Goal: Task Accomplishment & Management: Complete application form

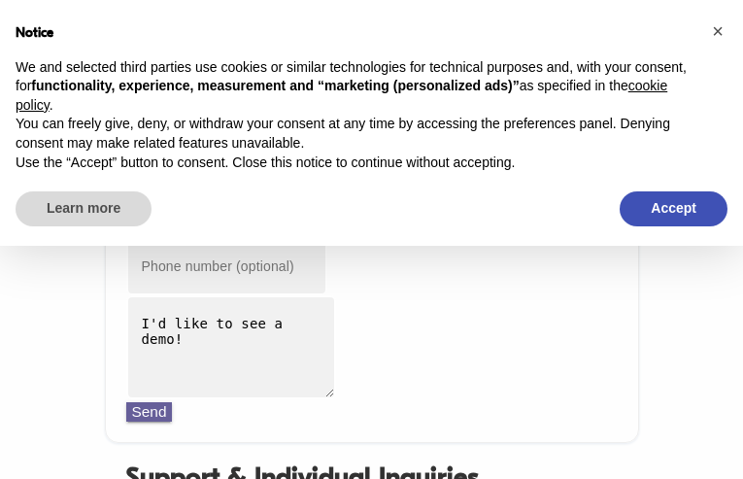
type input "[EMAIL_ADDRESS][DOMAIN_NAME]"
type input "9062564401"
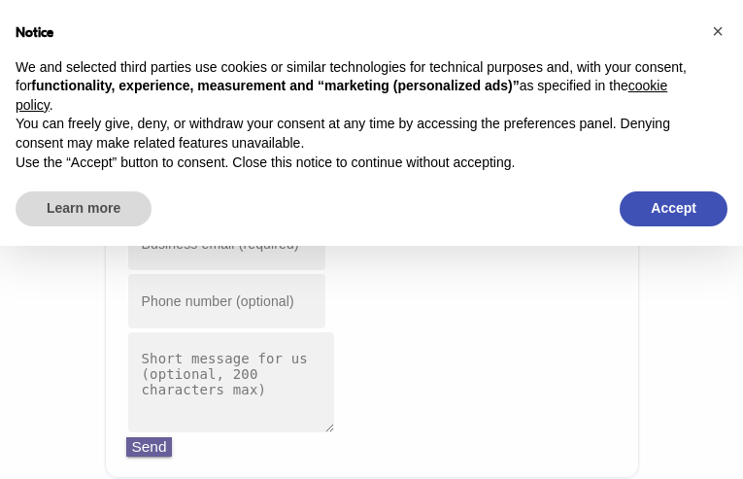
type input "[EMAIL_ADDRESS][DOMAIN_NAME]"
type input "6591835320"
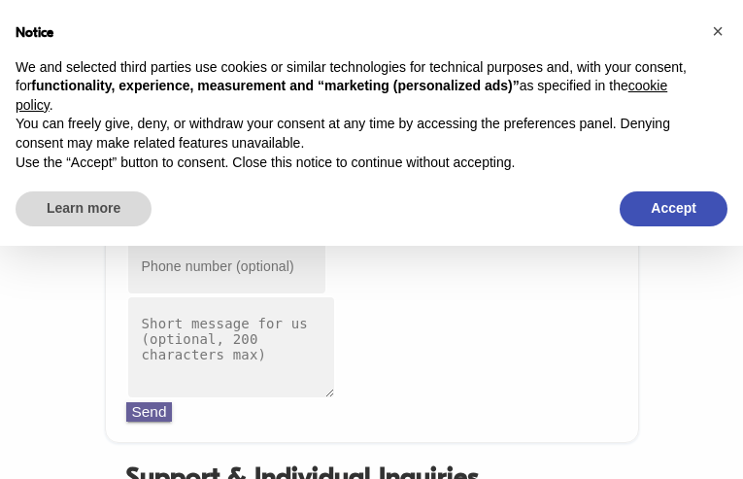
type input "[EMAIL_ADDRESS][DOMAIN_NAME]"
type input "4940468114"
